Goal: Find specific page/section: Find specific page/section

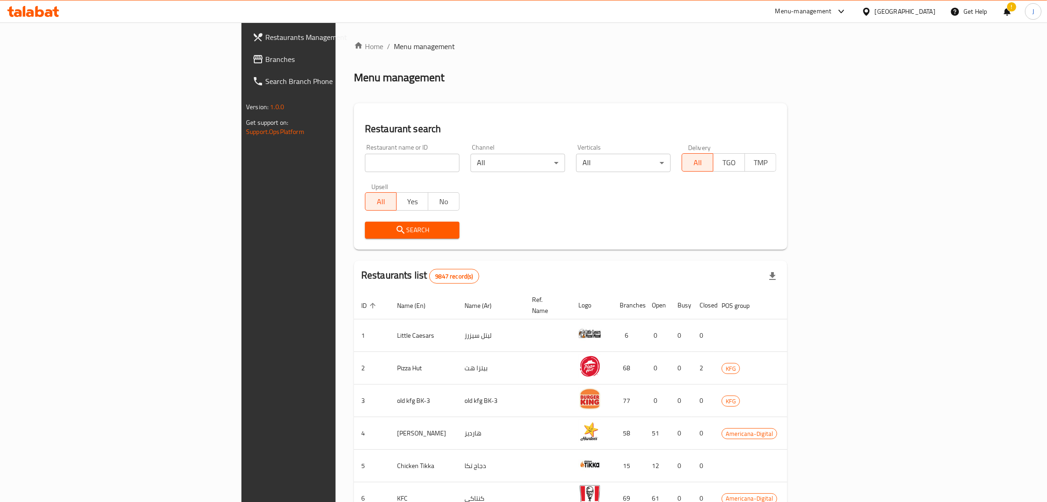
click at [831, 11] on div "Menu-management" at bounding box center [803, 11] width 56 height 11
click at [810, 67] on div "Agent Campaigns Center" at bounding box center [792, 61] width 69 height 10
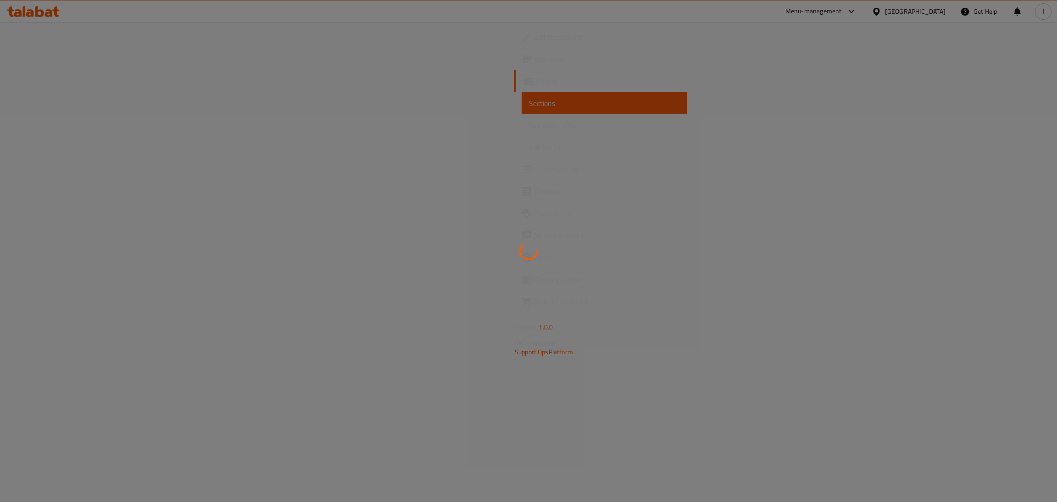
click at [836, 15] on div at bounding box center [528, 251] width 1057 height 502
